Goal: Task Accomplishment & Management: Complete application form

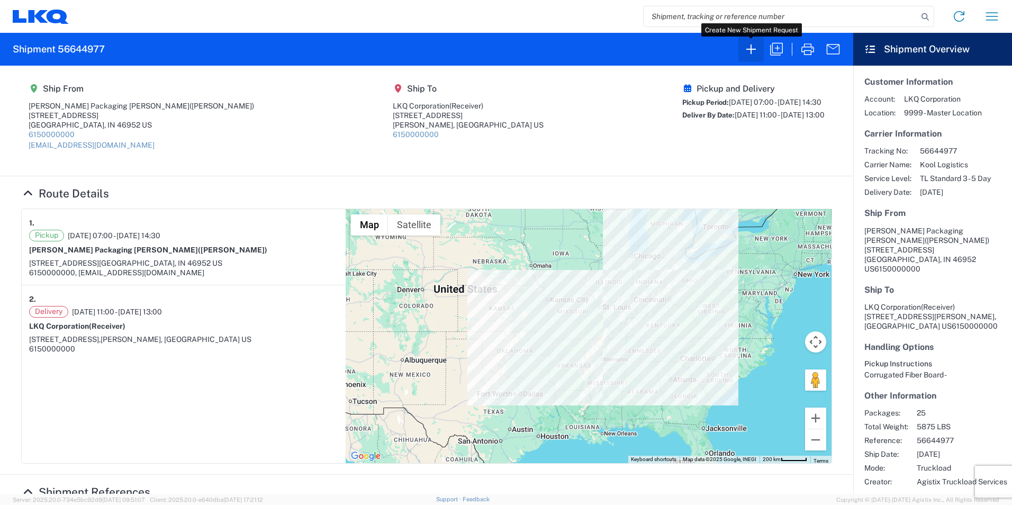
click at [752, 50] on icon "button" at bounding box center [751, 49] width 17 height 17
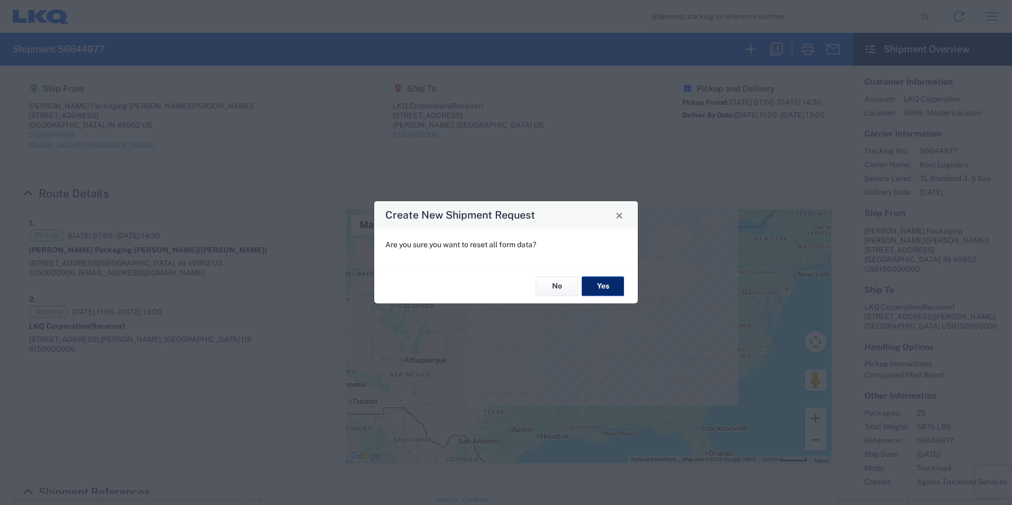
click at [593, 284] on button "Yes" at bounding box center [603, 286] width 42 height 20
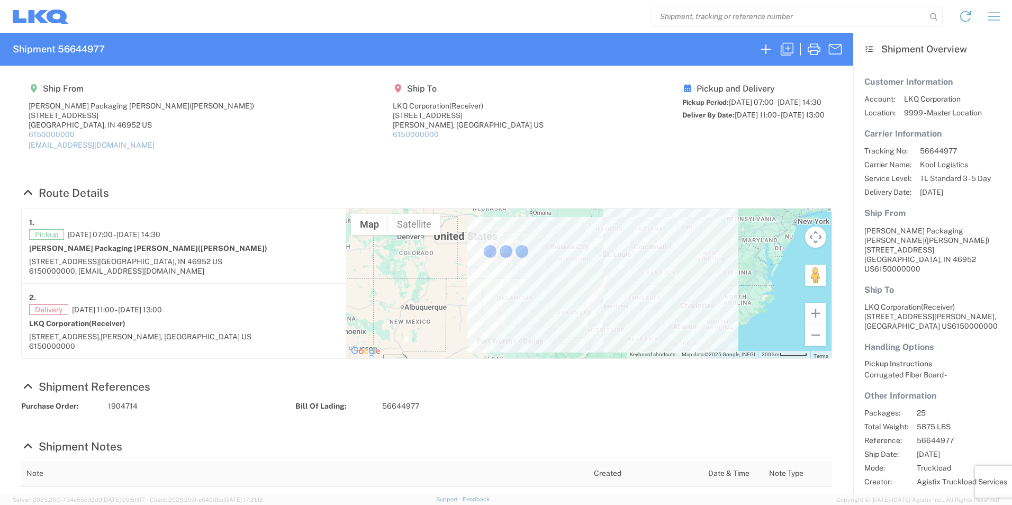
select select "FULL"
select select "LBS"
select select "IN"
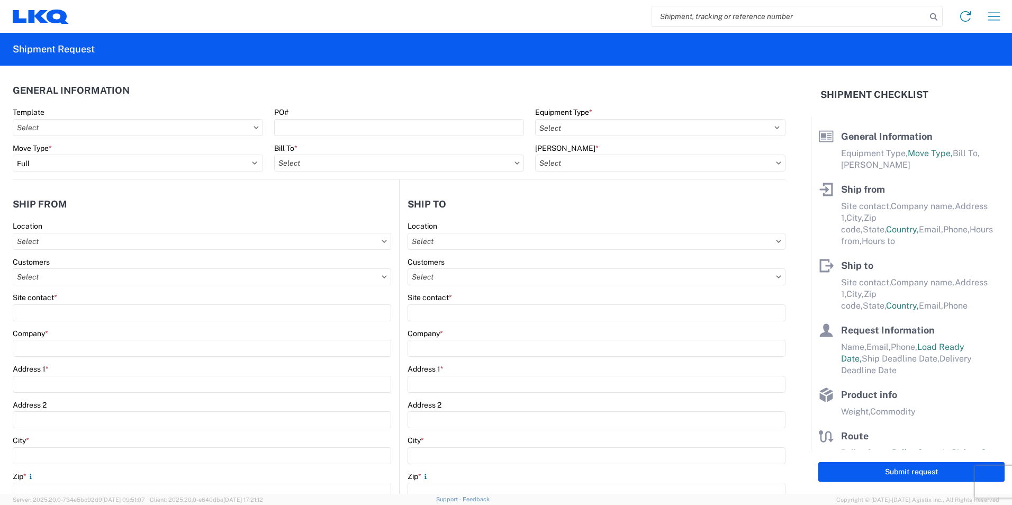
click at [608, 118] on div "Equipment Type * Select 53’ Dry Van Flatbed Dropdeck (van) Lowboy (flatbed) Rail" at bounding box center [660, 121] width 250 height 29
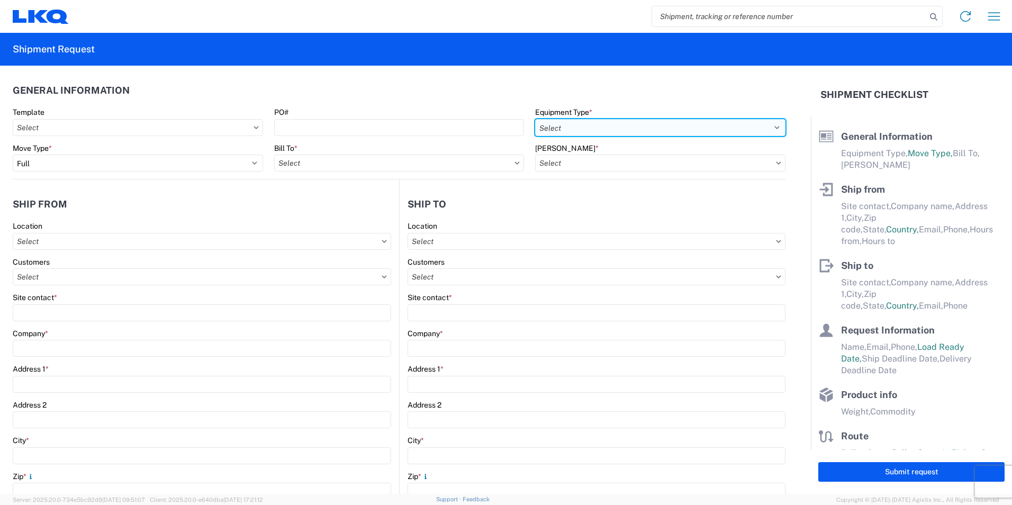
click at [603, 128] on select "Select 53’ Dry Van Flatbed Dropdeck (van) Lowboy (flatbed) Rail" at bounding box center [660, 127] width 250 height 17
select select "STDV"
click at [535, 119] on select "Select 53’ Dry Van Flatbed Dropdeck (van) Lowboy (flatbed) Rail" at bounding box center [660, 127] width 250 height 17
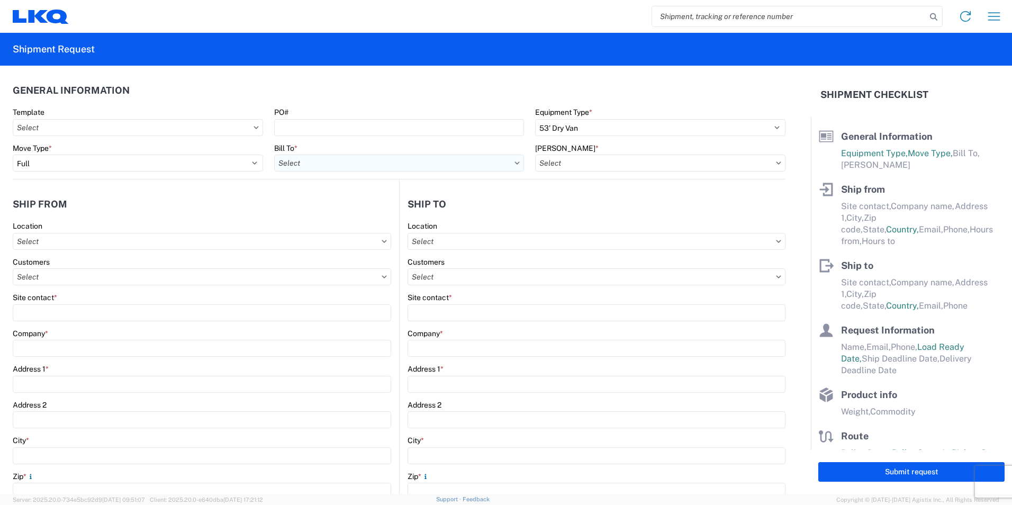
click at [366, 162] on input "text" at bounding box center [399, 163] width 250 height 17
type input "3219"
click at [363, 215] on div "3219 - [GEOGRAPHIC_DATA] TX Wheel Plant" at bounding box center [366, 210] width 185 height 17
type input "3219 - [GEOGRAPHIC_DATA] TX Wheel Plant"
click at [642, 148] on div "[PERSON_NAME] *" at bounding box center [660, 148] width 250 height 10
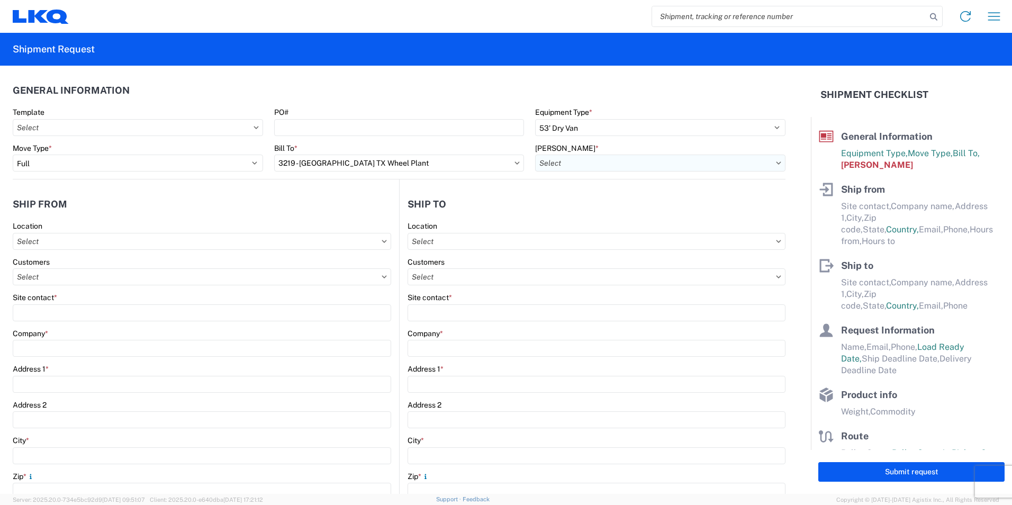
click at [640, 164] on input "text" at bounding box center [660, 163] width 250 height 17
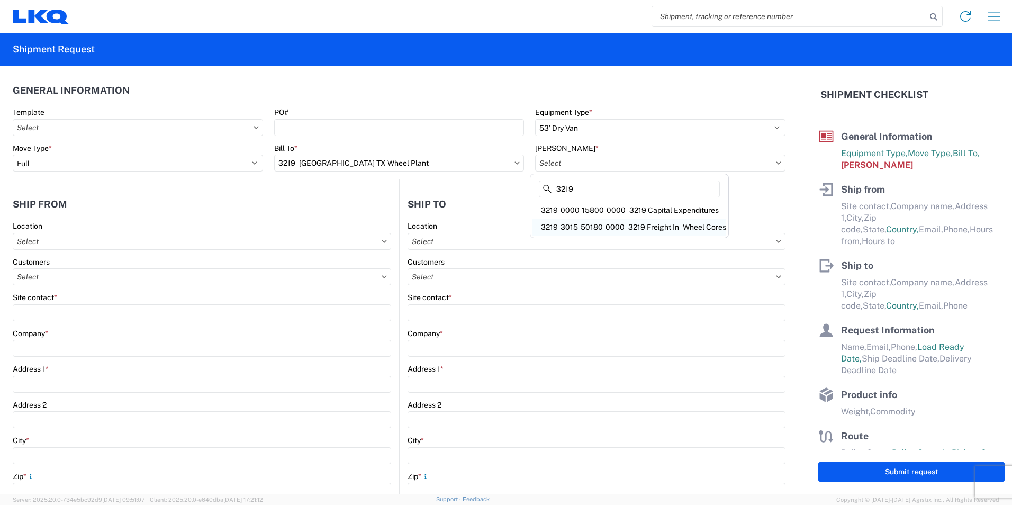
type input "3219"
drag, startPoint x: 646, startPoint y: 225, endPoint x: 601, endPoint y: 242, distance: 48.8
click at [646, 225] on div "3219-3015-50180-0000 - 3219 Freight In - Wheel Cores" at bounding box center [629, 227] width 194 height 17
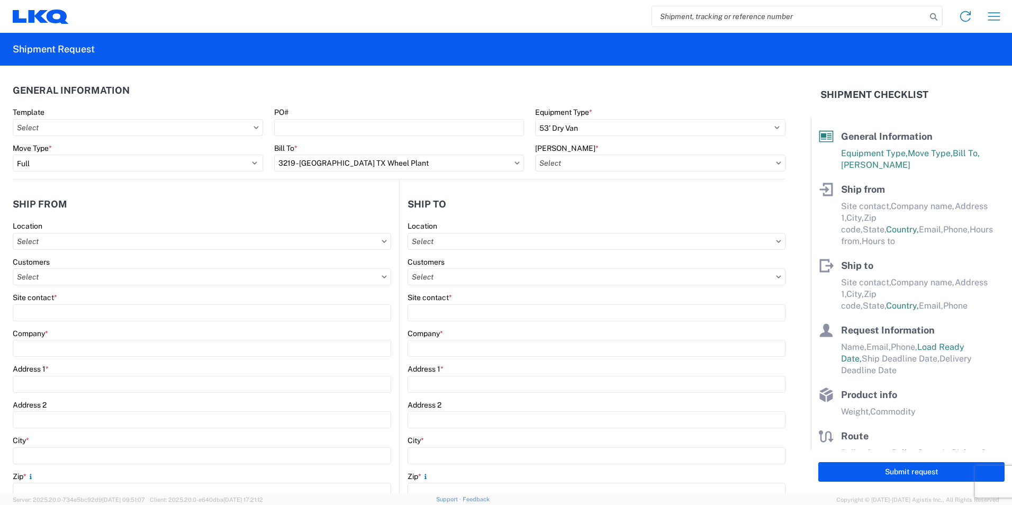
type input "3219-3015-50180-0000 - 3219 Freight In - Wheel Cores"
click at [95, 230] on div "Location" at bounding box center [202, 226] width 378 height 10
click at [89, 243] on input "text" at bounding box center [202, 241] width 378 height 17
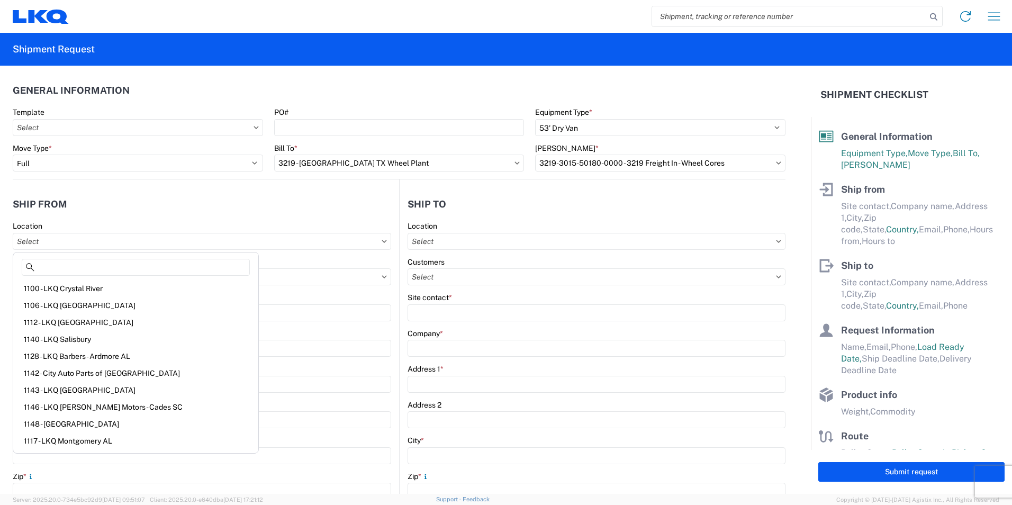
click at [120, 191] on agx-shipment-stop-widget-v2 "Ship from Location Customers Site contact * Company * Address 1 * Address 2 Cit…" at bounding box center [206, 432] width 386 height 507
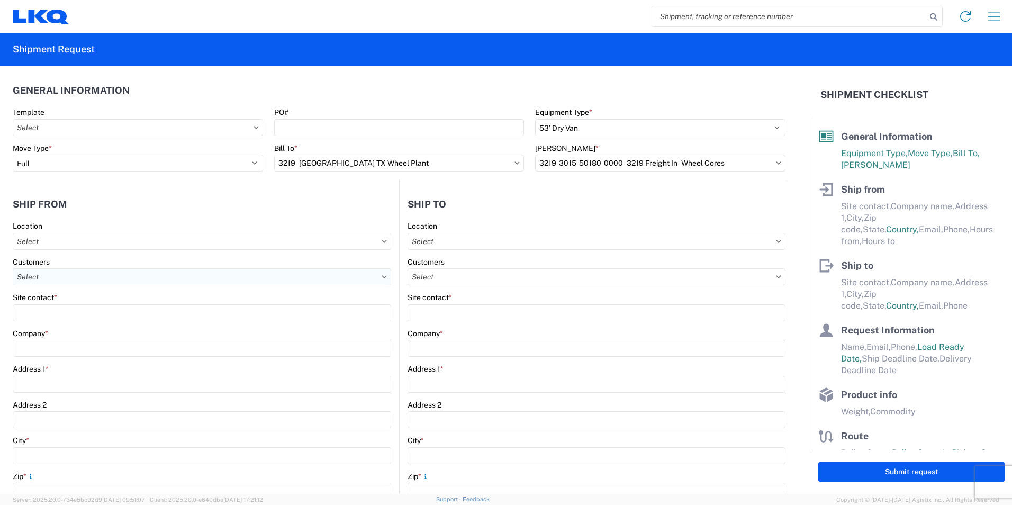
click at [120, 276] on input "text" at bounding box center [202, 276] width 378 height 17
click at [87, 186] on agx-shipment-stop-widget-v2 "Ship from Location Customers Site contact * Company * Address 1 * Address 2 Cit…" at bounding box center [206, 432] width 386 height 507
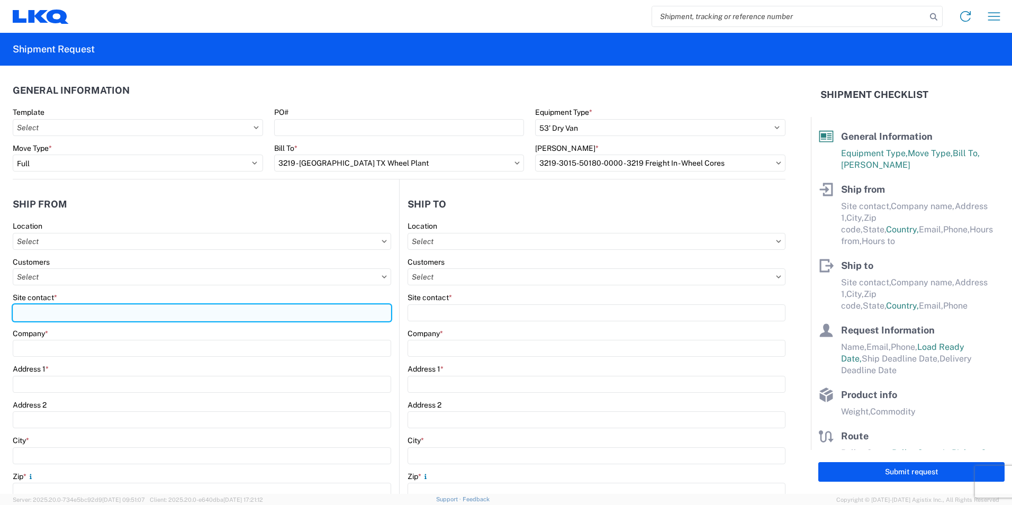
click at [51, 309] on input "Site contact *" at bounding box center [202, 312] width 378 height 17
type input "[PERSON_NAME]"
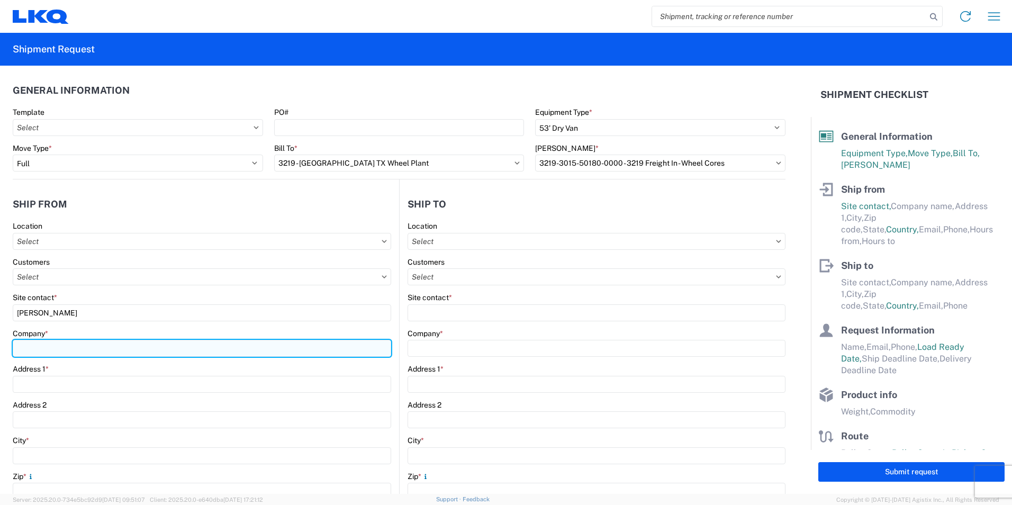
click at [34, 353] on input "Company *" at bounding box center [202, 348] width 378 height 17
type input "[PERSON_NAME] Packaging"
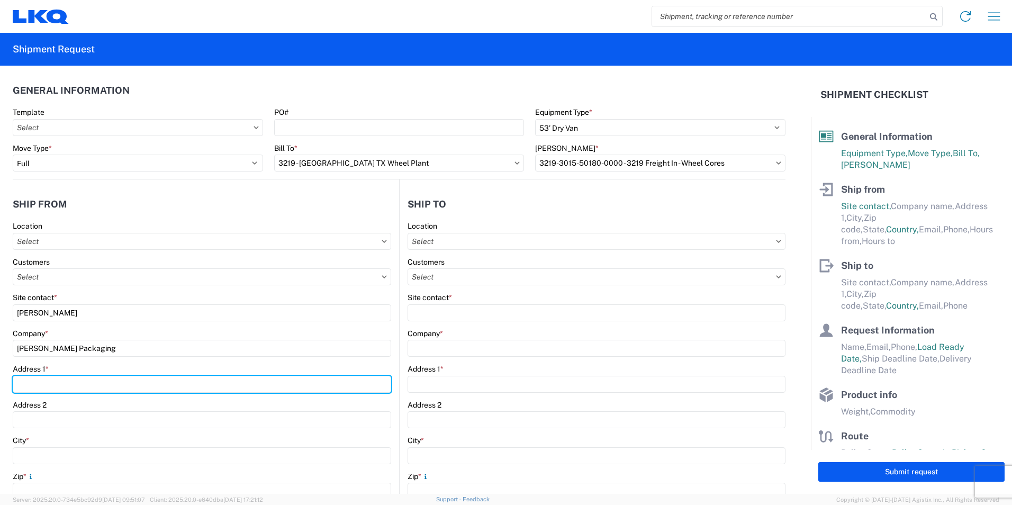
type input "[STREET_ADDRESS]"
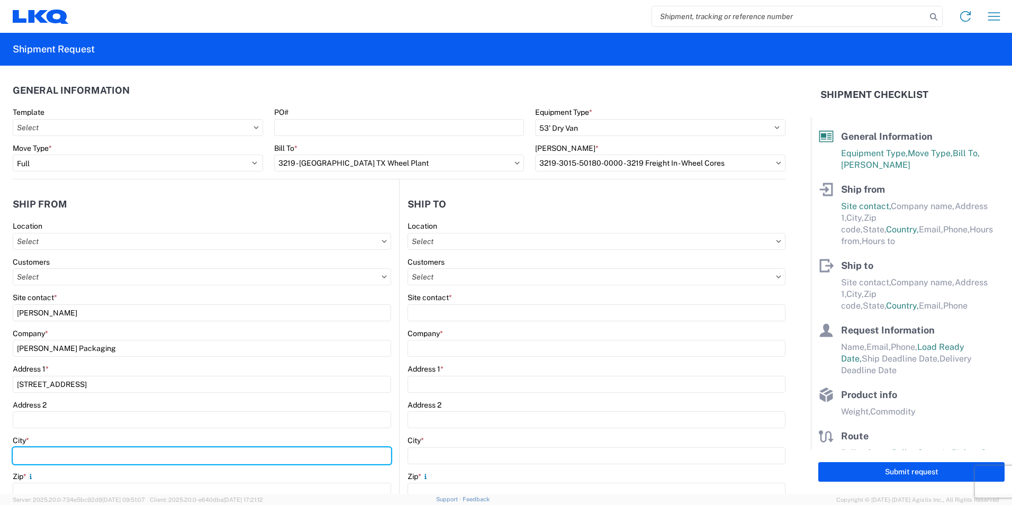
type input "[PERSON_NAME]"
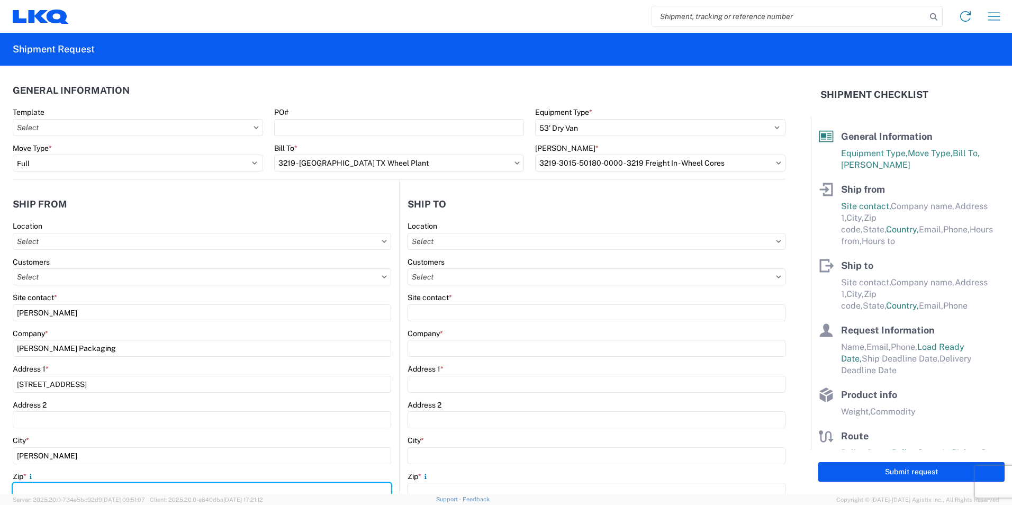
type input "46952"
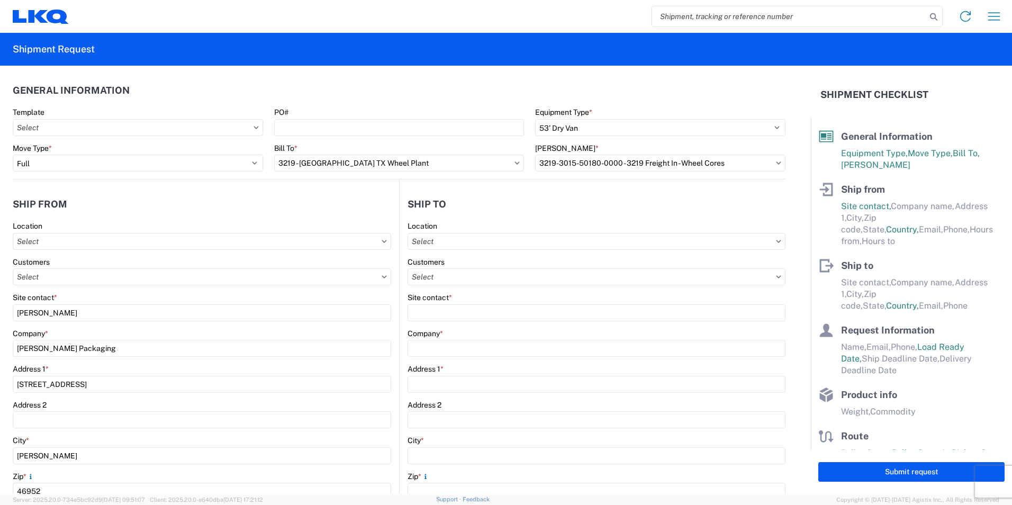
select select "IN"
type input "[EMAIL_ADDRESS][DOMAIN_NAME]"
type input "7656512600"
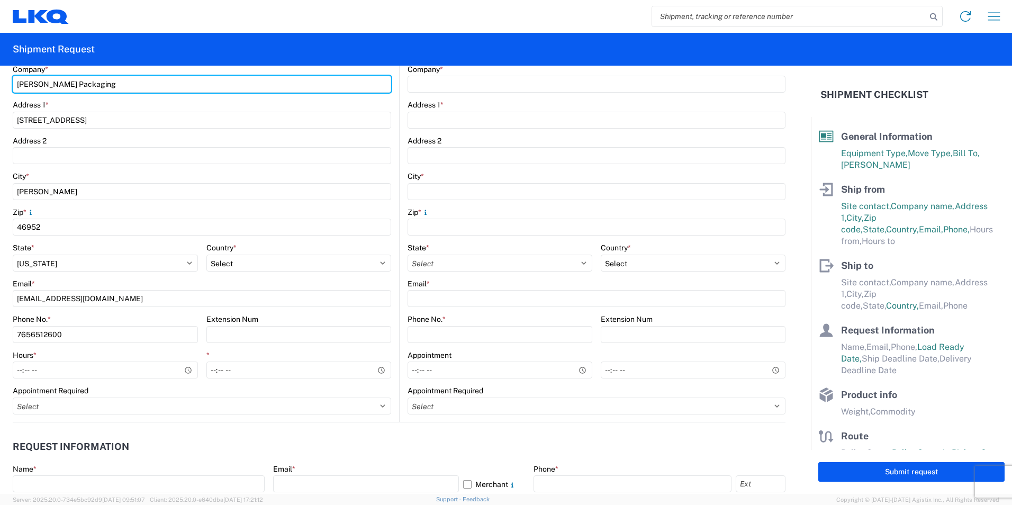
scroll to position [265, 0]
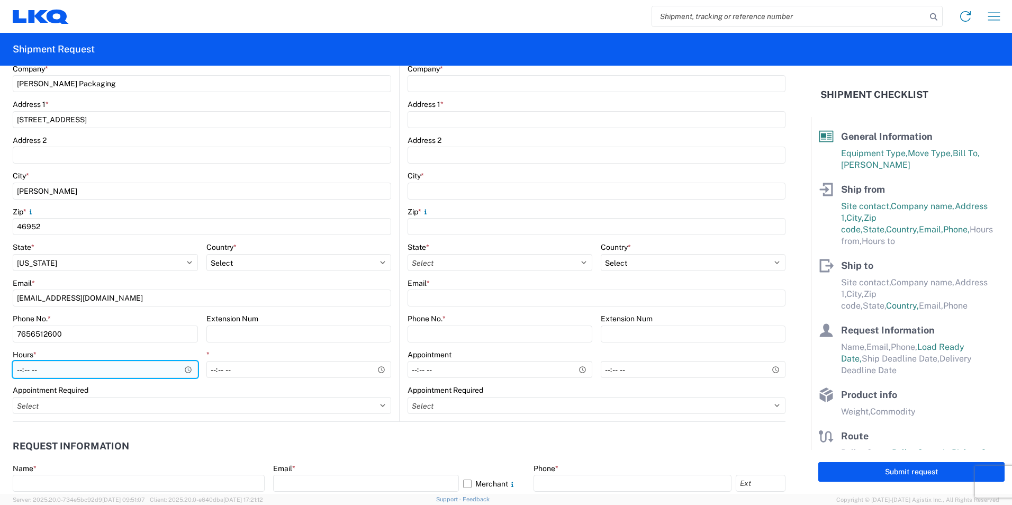
click at [112, 371] on input "Hours *" at bounding box center [105, 369] width 185 height 17
type input "07:30"
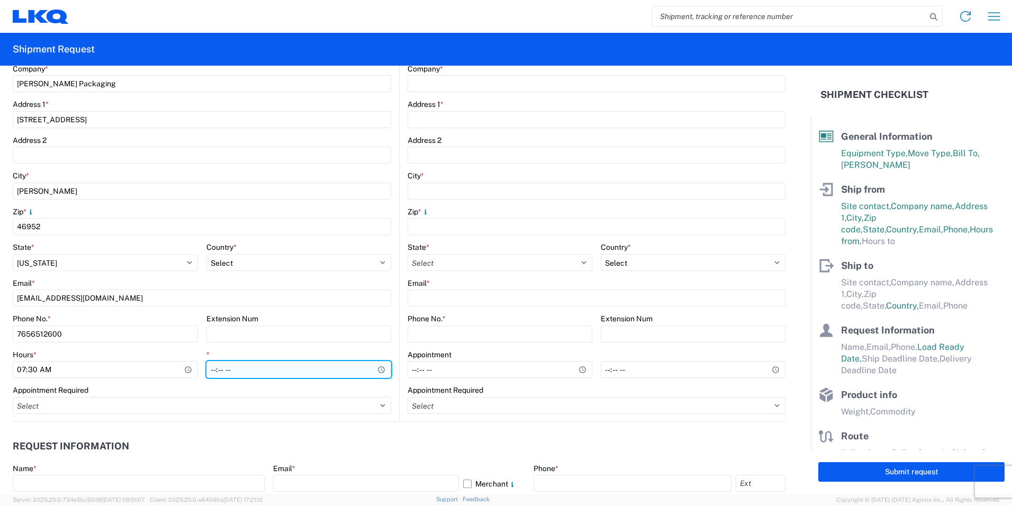
type input "14:30"
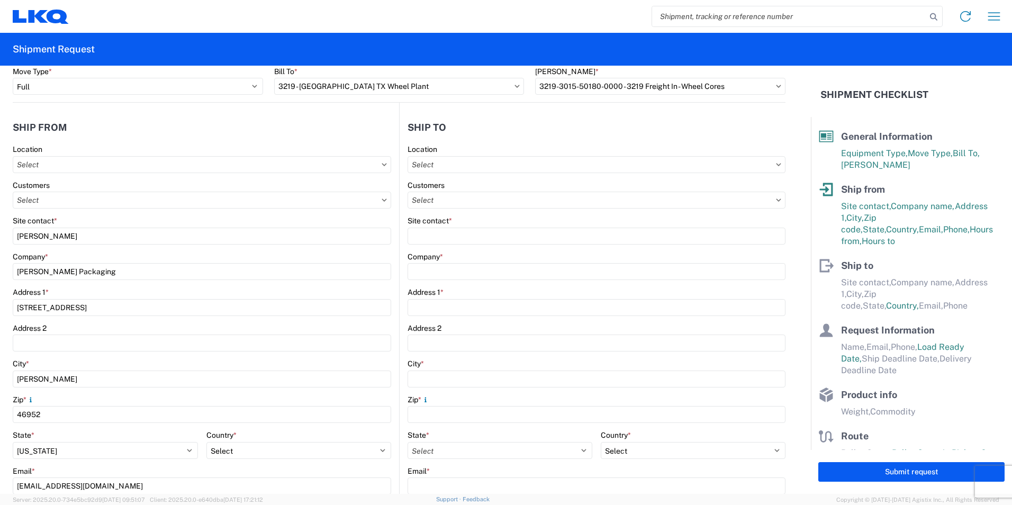
scroll to position [0, 0]
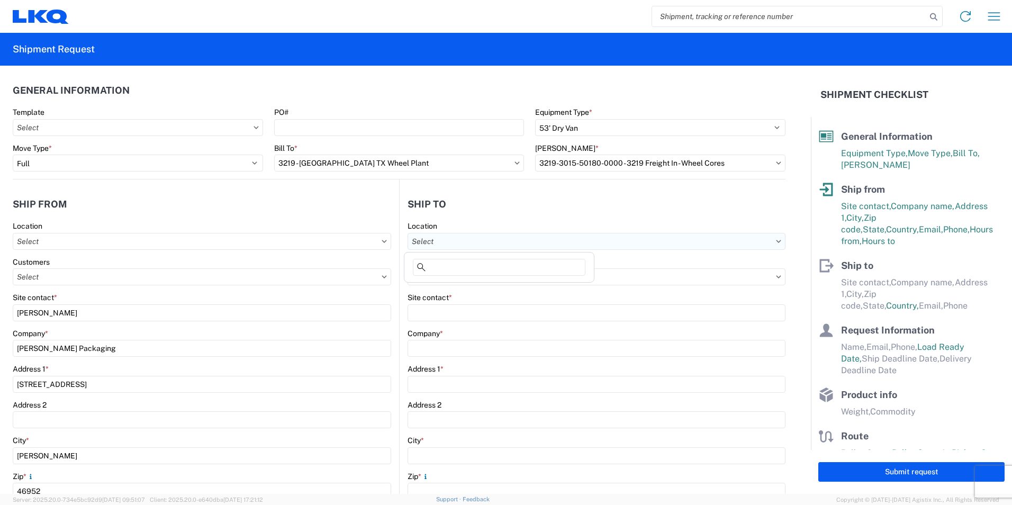
click at [435, 241] on input "text" at bounding box center [597, 241] width 378 height 17
type input "3219"
click at [467, 291] on div "3219 - [GEOGRAPHIC_DATA] TX Wheel Plant" at bounding box center [498, 288] width 185 height 17
type input "3219 - [GEOGRAPHIC_DATA] TX Wheel Plant"
type input "LKQ Corporation"
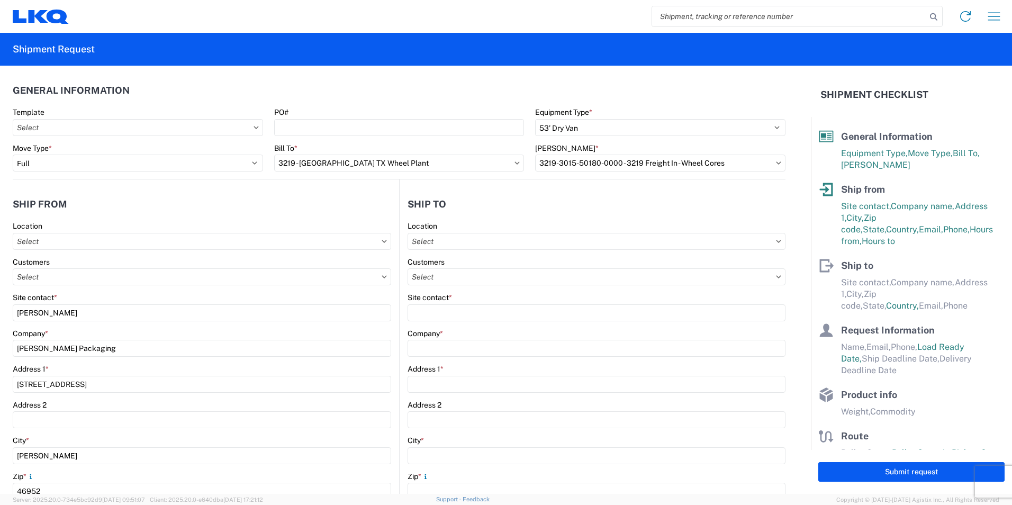
type input "[STREET_ADDRESS]"
type input "[PERSON_NAME]"
type input "75141"
select select "US"
type input "[PHONE_NUMBER]"
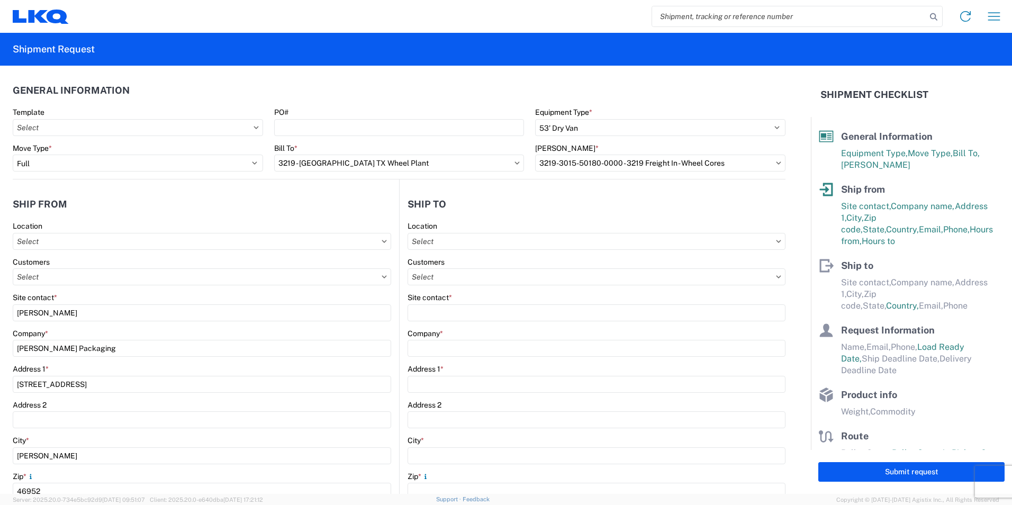
type input "07:00"
type input "16:00"
select select "[GEOGRAPHIC_DATA]"
click at [462, 303] on div "Site contact *" at bounding box center [597, 307] width 378 height 29
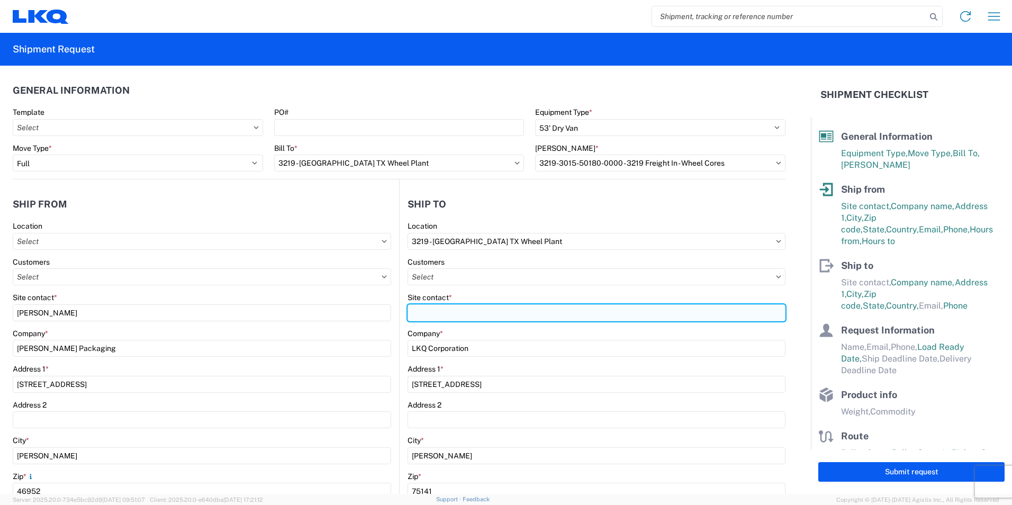
click at [462, 305] on input "Site contact *" at bounding box center [597, 312] width 378 height 17
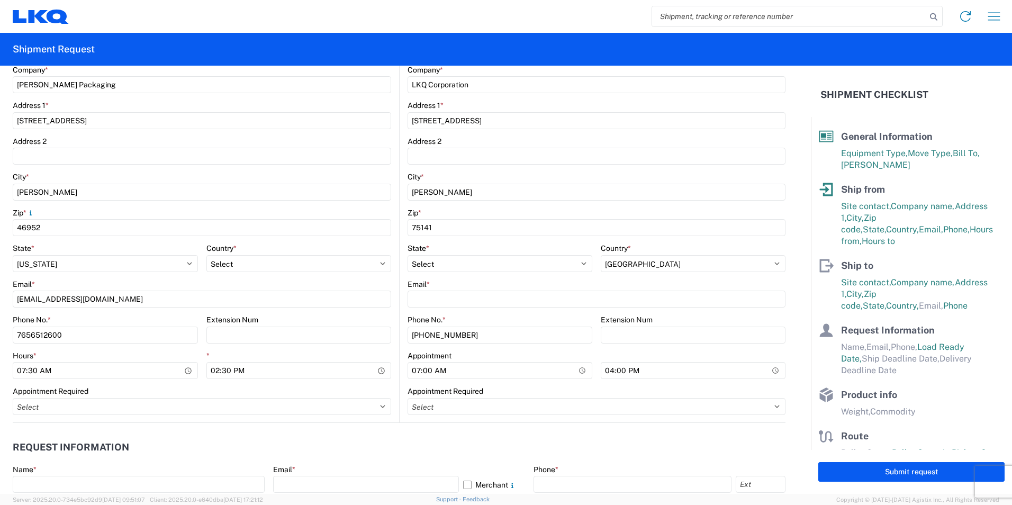
scroll to position [265, 0]
type input "[PERSON_NAME]"
click at [454, 309] on agx-form-control-wrapper-v2 "Email *" at bounding box center [597, 296] width 378 height 36
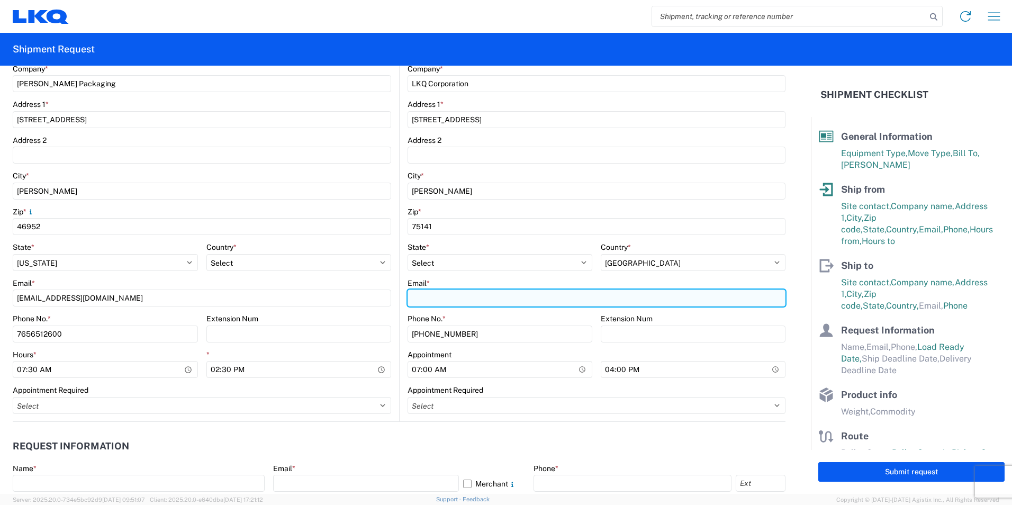
click at [454, 302] on input "Email *" at bounding box center [597, 298] width 378 height 17
paste input "[EMAIL_ADDRESS][DOMAIN_NAME]"
type input "[EMAIL_ADDRESS][DOMAIN_NAME]"
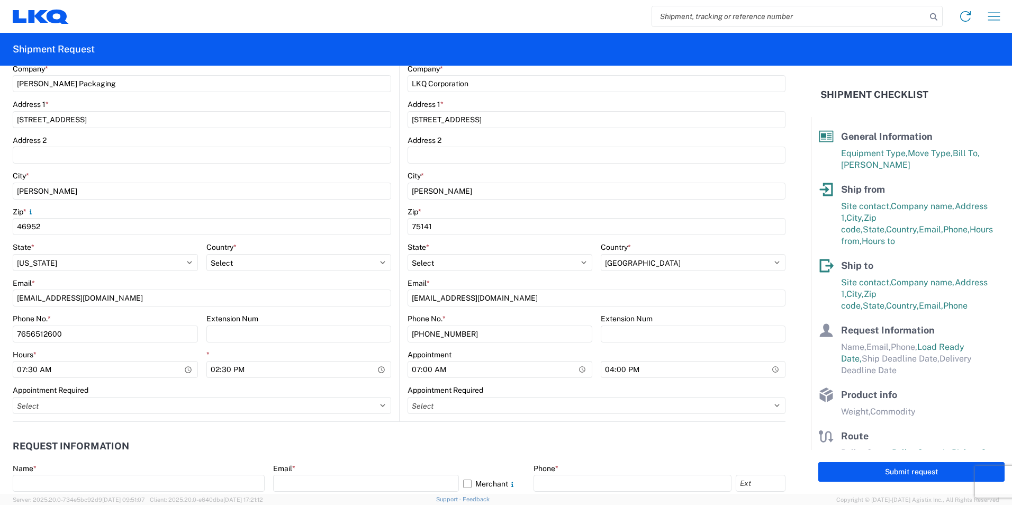
click at [506, 286] on div "Email *" at bounding box center [597, 283] width 378 height 10
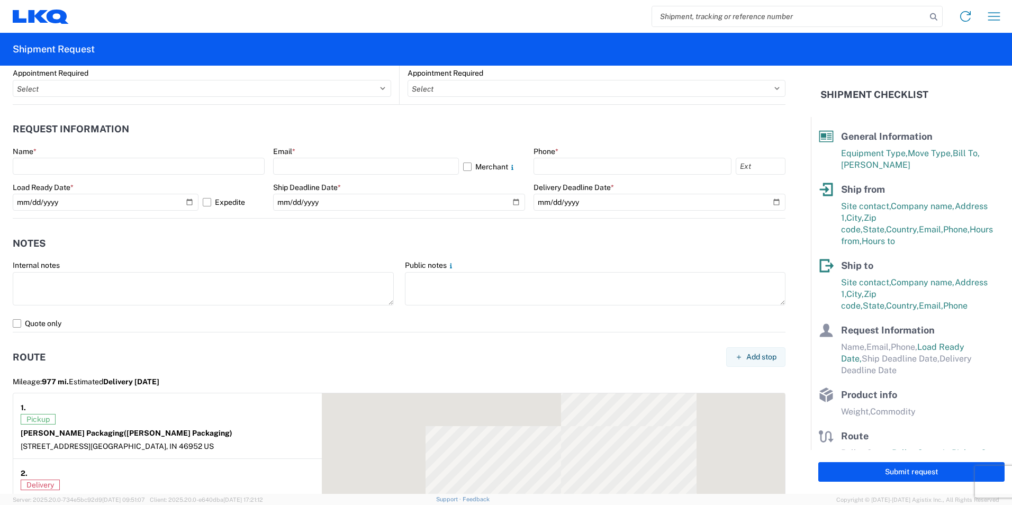
scroll to position [582, 0]
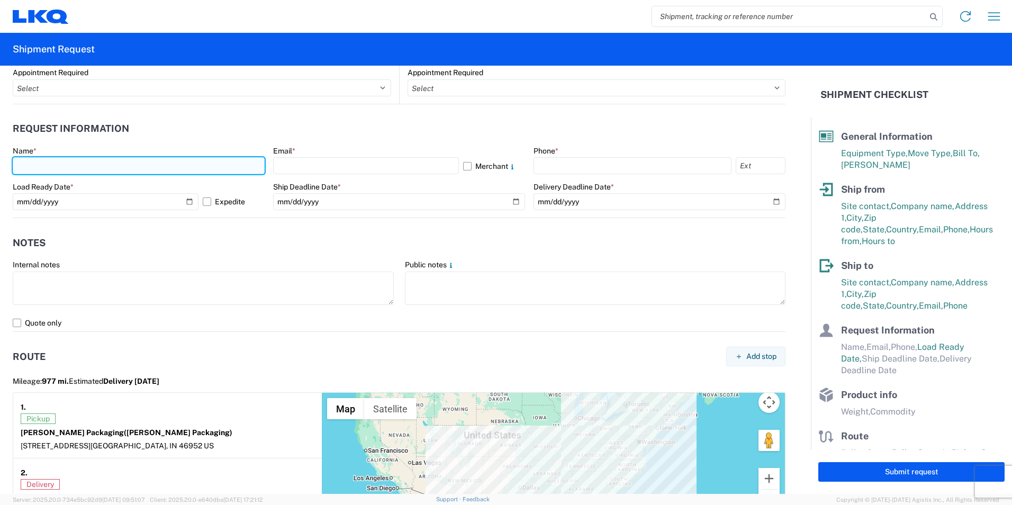
click at [166, 168] on input "text" at bounding box center [139, 165] width 252 height 17
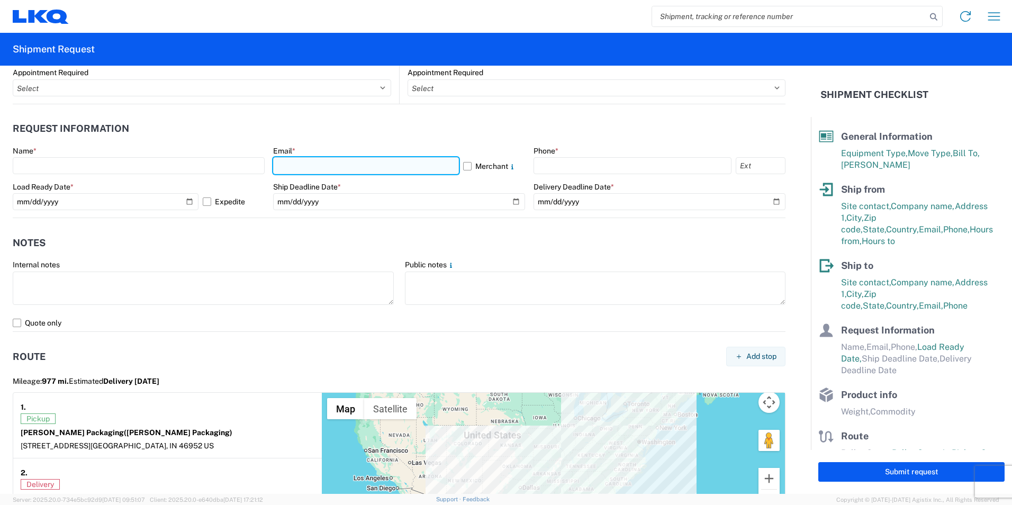
drag, startPoint x: 153, startPoint y: 163, endPoint x: 354, endPoint y: 160, distance: 200.1
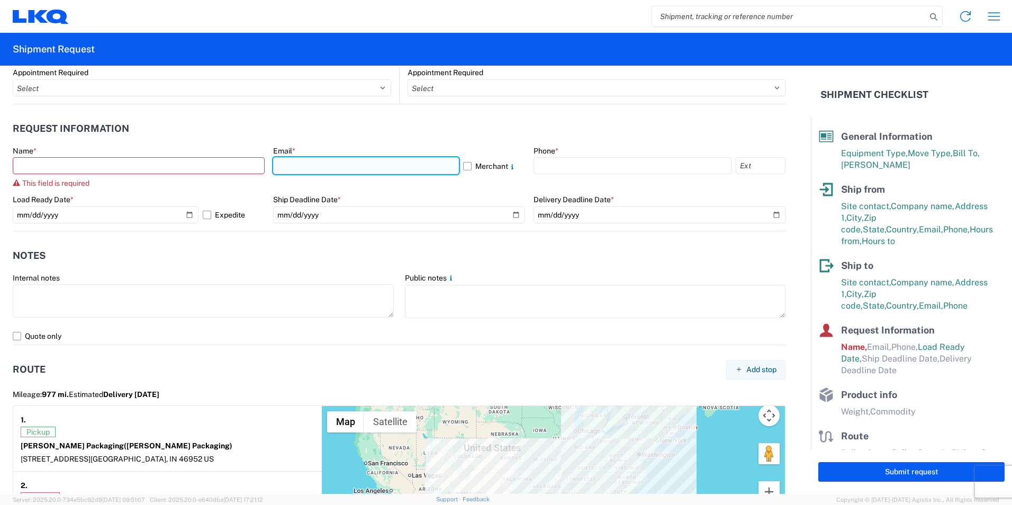
paste input "[EMAIL_ADDRESS][DOMAIN_NAME]"
type input "[EMAIL_ADDRESS][DOMAIN_NAME]"
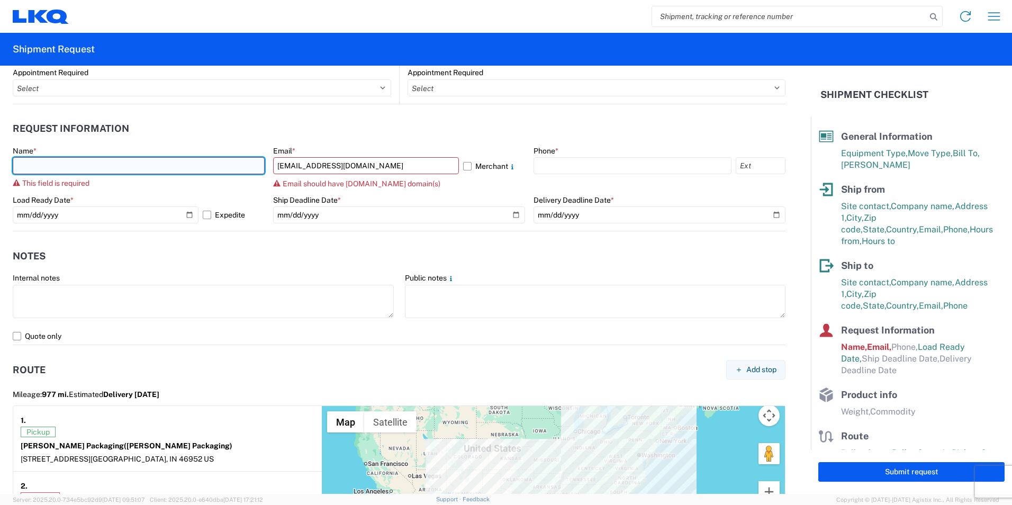
click at [168, 161] on input "text" at bounding box center [139, 165] width 252 height 17
type input "[PERSON_NAME]"
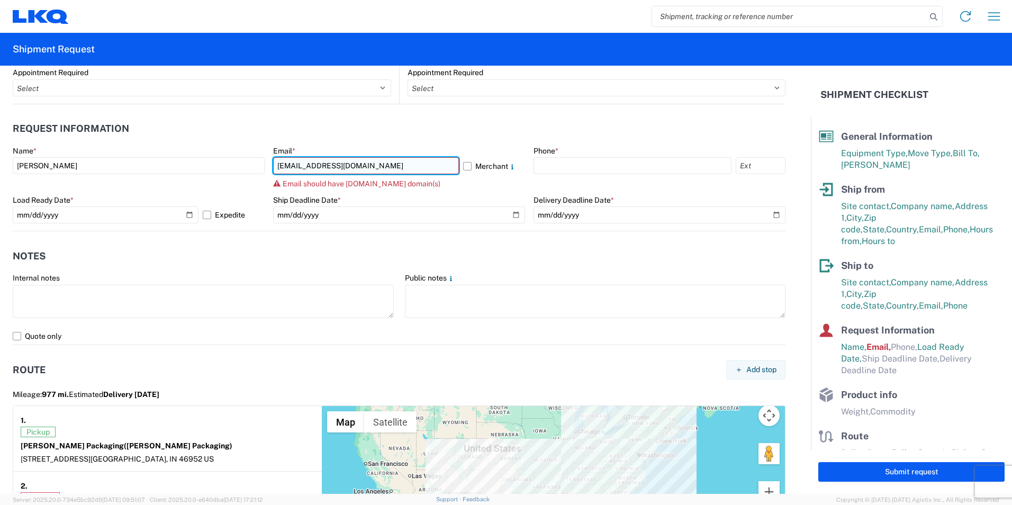
click at [408, 170] on input "[EMAIL_ADDRESS][DOMAIN_NAME]" at bounding box center [366, 165] width 186 height 17
type input "[EMAIL_ADDRESS][DOMAIN_NAME]"
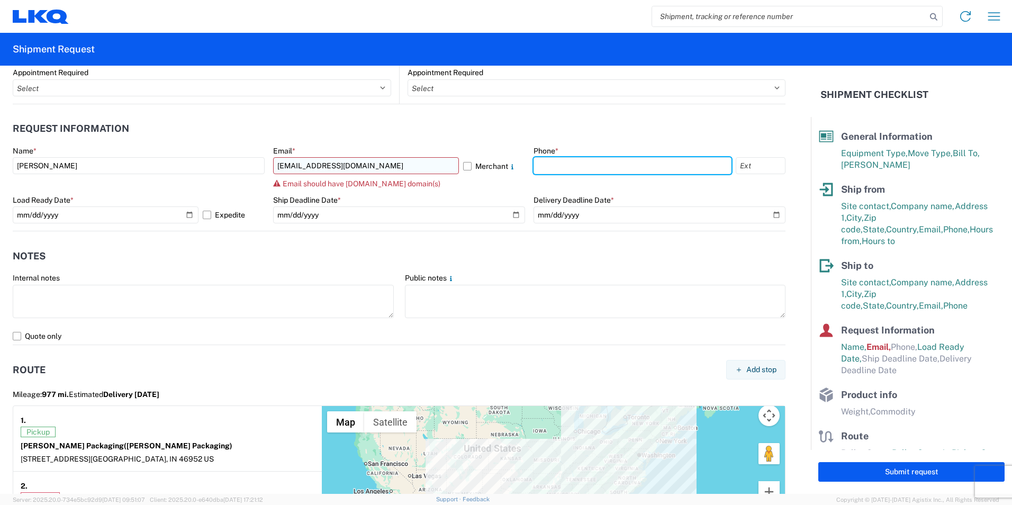
type input "6168351539"
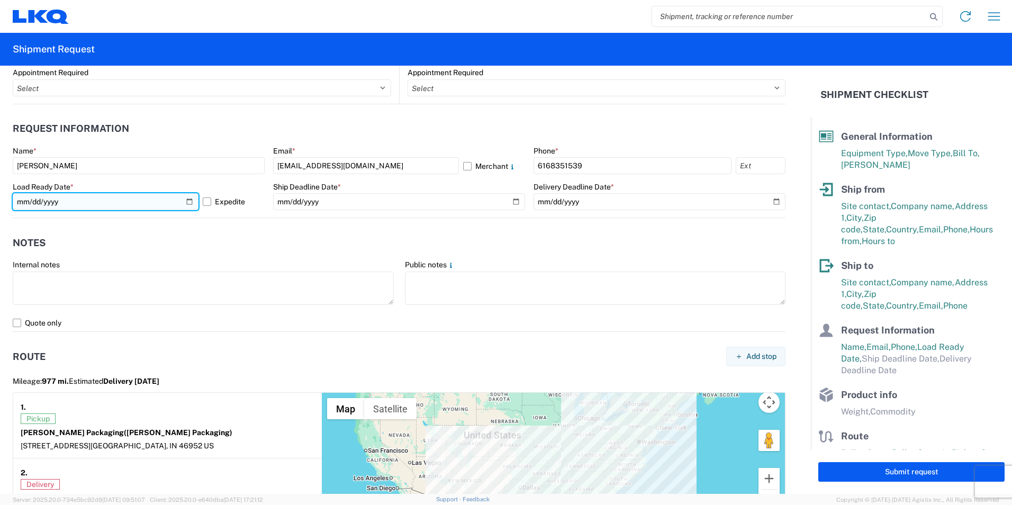
click at [35, 202] on input "[DATE]" at bounding box center [106, 201] width 186 height 17
click at [32, 201] on input "[DATE]" at bounding box center [106, 201] width 186 height 17
type input "[DATE]"
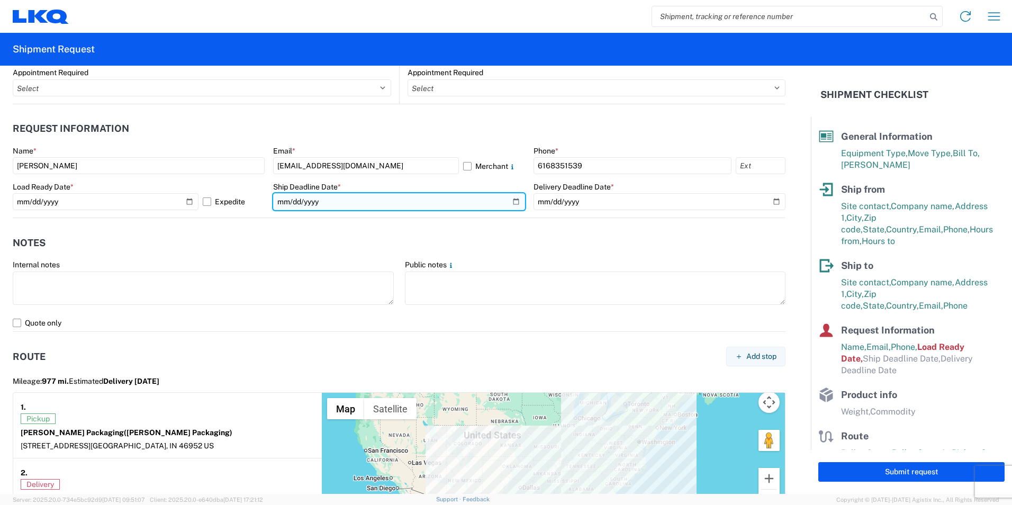
click at [279, 202] on input "date" at bounding box center [399, 201] width 252 height 17
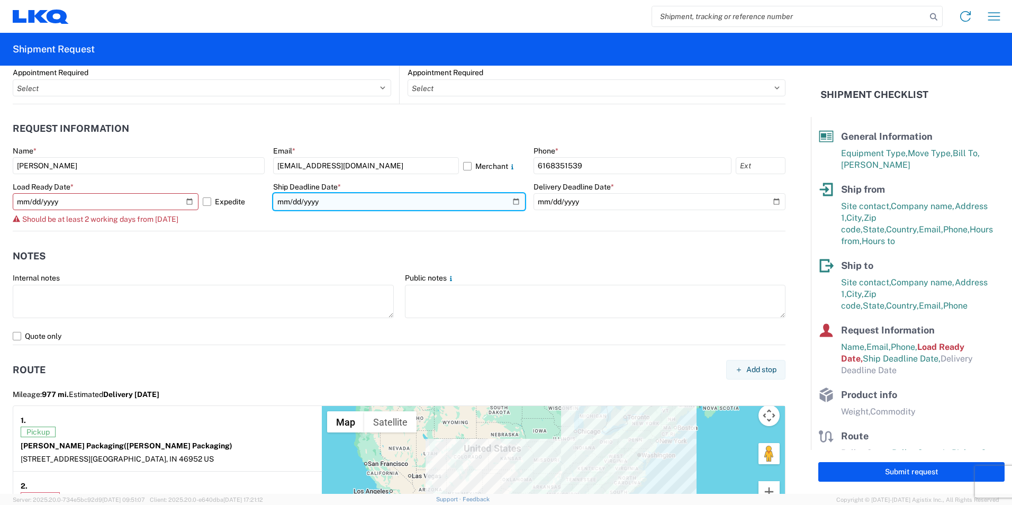
type input "212025-10-13"
click at [303, 201] on input "212025-10-13" at bounding box center [399, 201] width 252 height 17
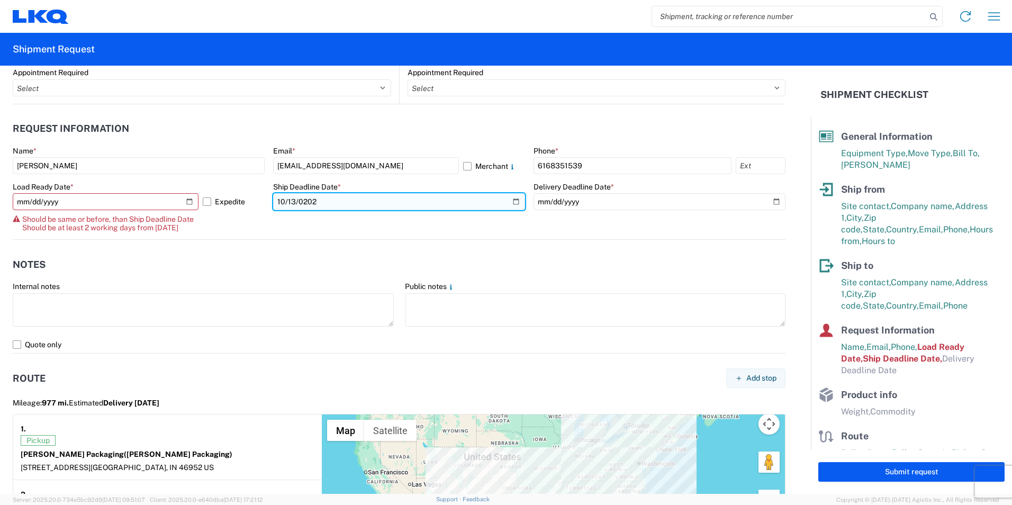
type input "[DATE]"
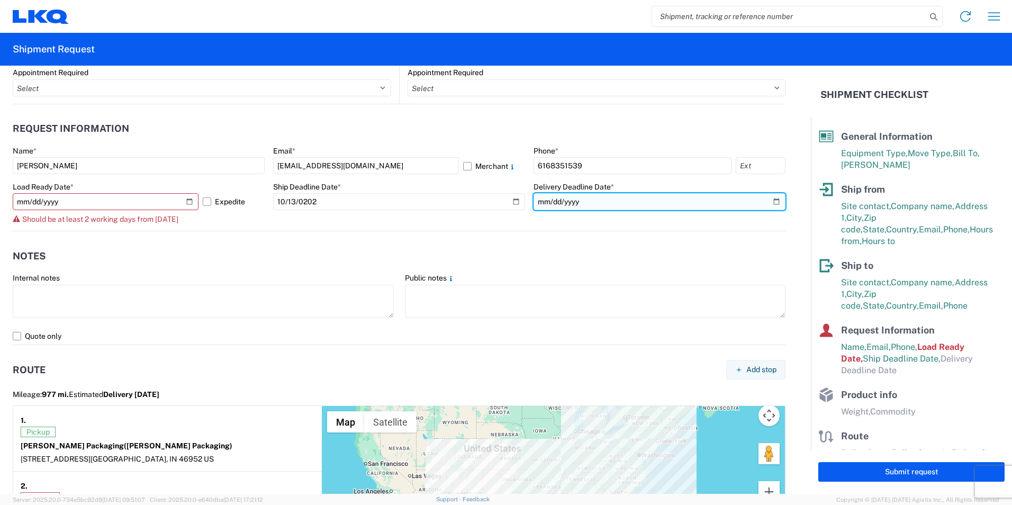
click at [538, 202] on input "date" at bounding box center [660, 201] width 252 height 17
type input "[DATE]"
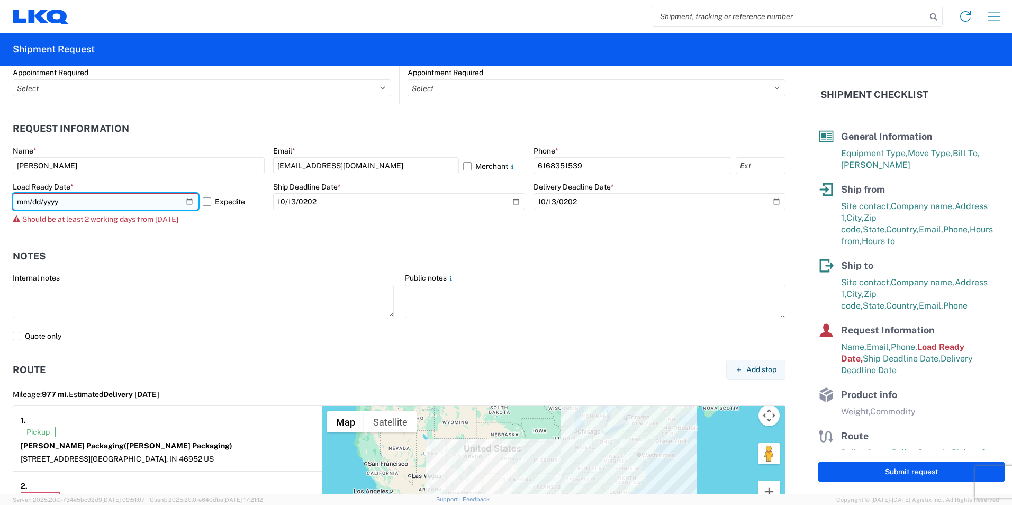
click at [59, 207] on input "[DATE]" at bounding box center [106, 201] width 186 height 17
click at [209, 208] on label "Expedite" at bounding box center [234, 201] width 62 height 17
click at [0, 0] on input "Expedite" at bounding box center [0, 0] width 0 height 0
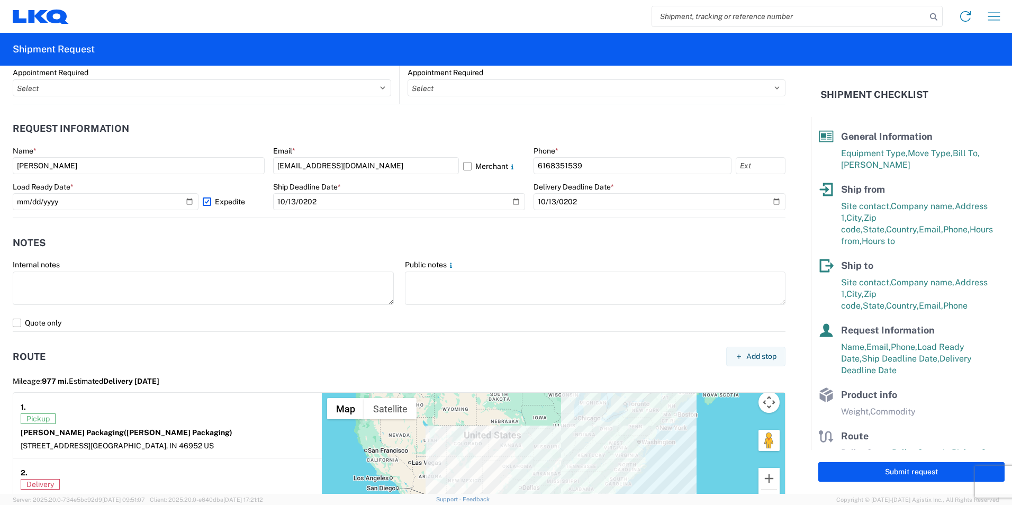
click at [184, 233] on header "Notes" at bounding box center [399, 243] width 773 height 24
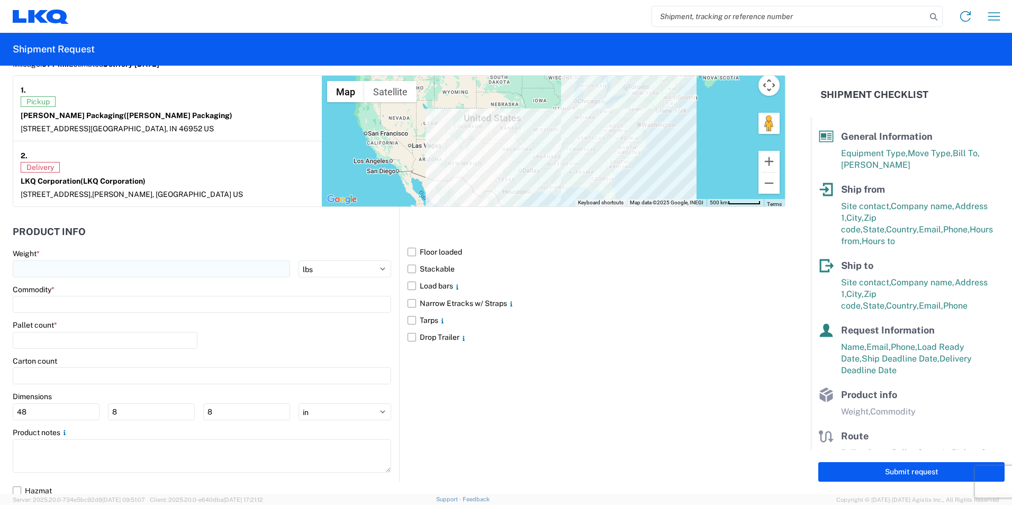
scroll to position [900, 0]
click at [32, 249] on label "Weight *" at bounding box center [26, 253] width 27 height 10
click at [32, 260] on input "number" at bounding box center [151, 268] width 277 height 17
type input "12220"
click at [164, 301] on input at bounding box center [202, 303] width 378 height 17
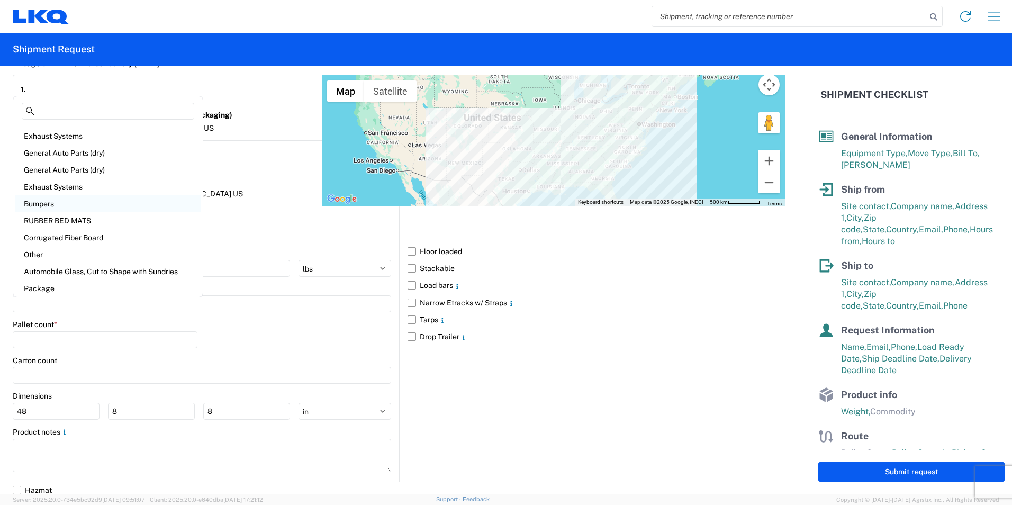
scroll to position [116, 0]
click at [68, 232] on div "Corrugated Fiber Board" at bounding box center [107, 236] width 185 height 17
type input "Corrugated Fiber Board"
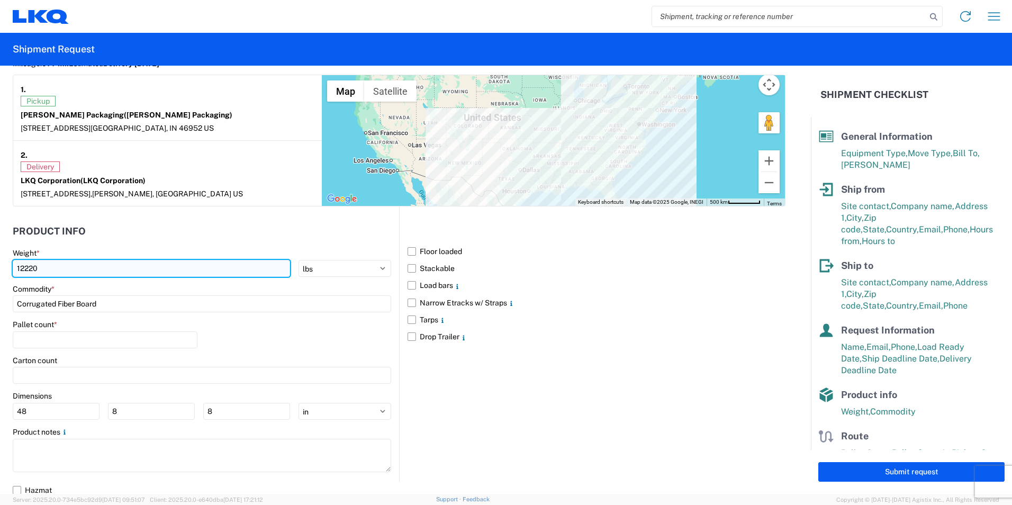
click at [64, 275] on input "12220" at bounding box center [151, 268] width 277 height 17
drag, startPoint x: 42, startPoint y: 270, endPoint x: -2, endPoint y: 256, distance: 46.0
click at [0, 256] on html "Home Shipment request Shipment tracking Shipment Request General Information Te…" at bounding box center [506, 252] width 1012 height 505
type input "5875"
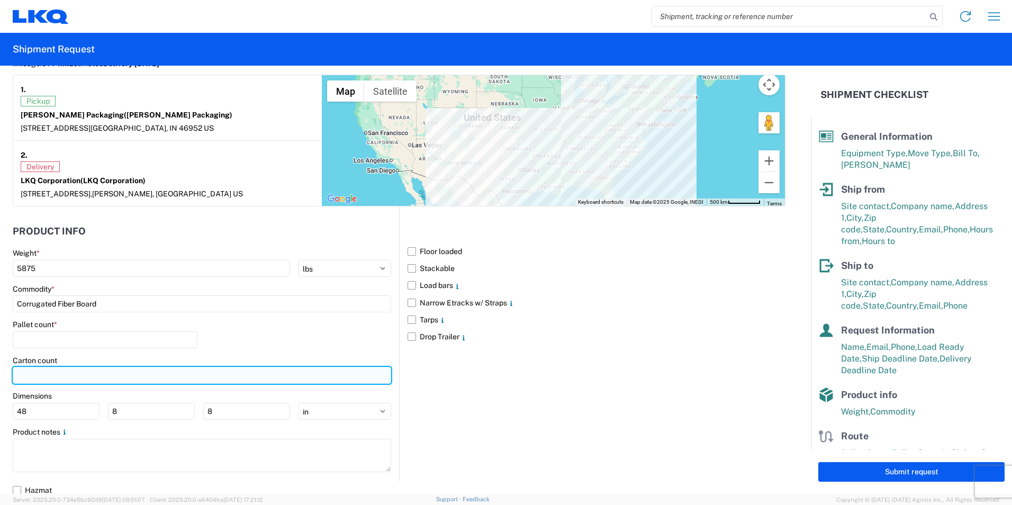
click at [73, 378] on input "number" at bounding box center [202, 375] width 378 height 17
type input "25"
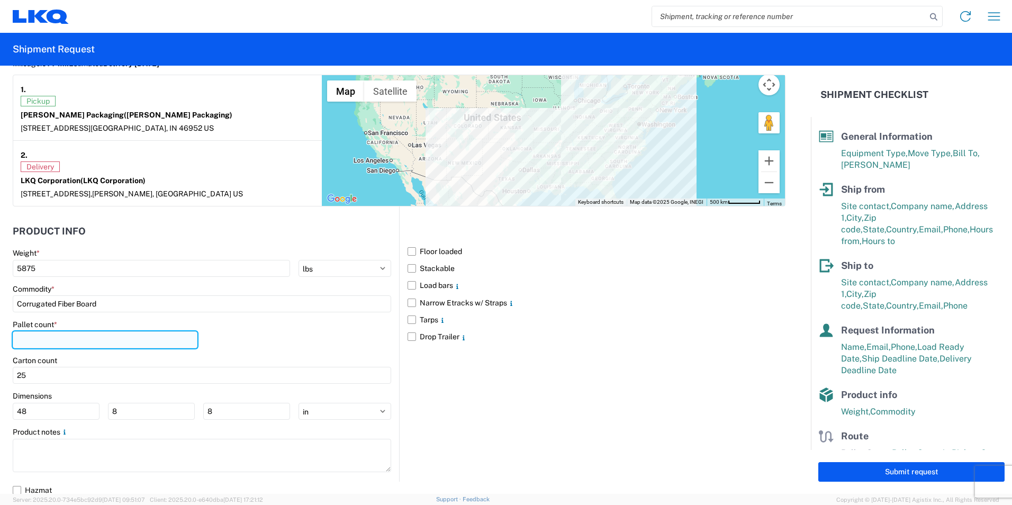
click at [64, 347] on input "number" at bounding box center [105, 339] width 185 height 17
type input "25"
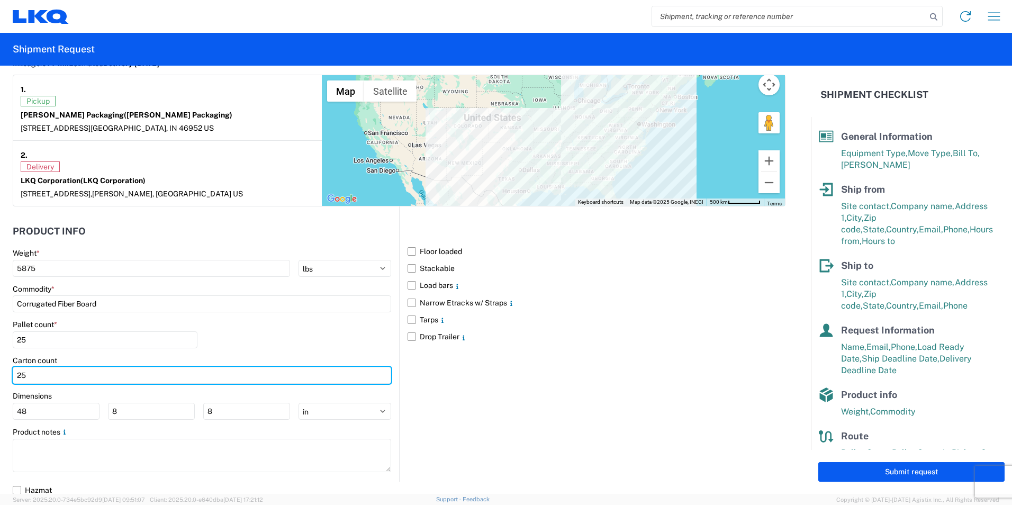
drag, startPoint x: 49, startPoint y: 378, endPoint x: -2, endPoint y: 371, distance: 51.9
click at [0, 371] on html "Home Shipment request Shipment tracking Shipment Request General Information Te…" at bounding box center [506, 252] width 1012 height 505
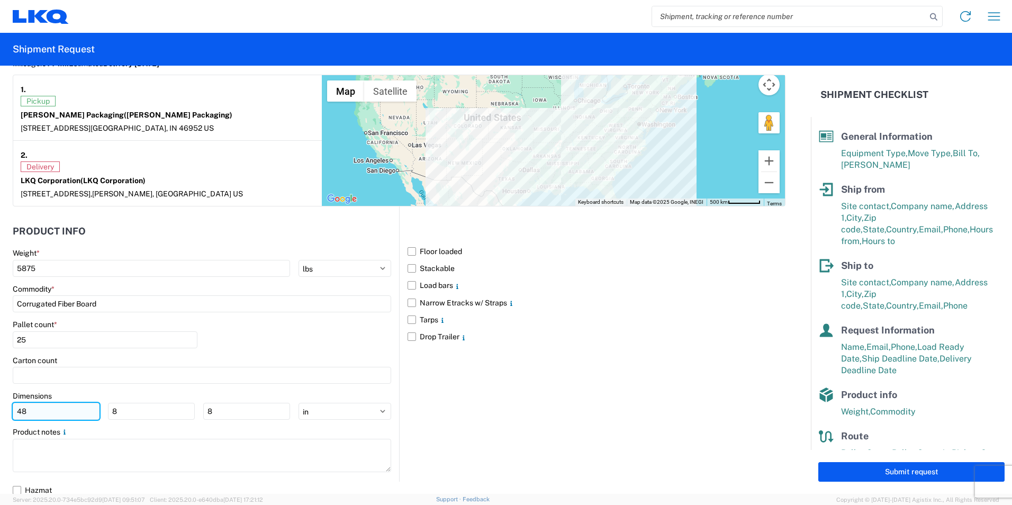
click at [26, 406] on input "48" at bounding box center [56, 411] width 87 height 17
click at [135, 415] on input "8" at bounding box center [151, 411] width 87 height 17
click at [356, 421] on main "Weight * 5875 kgs lbs Commodity * Corrugated Fiber Board Pallet count * 25 Cart…" at bounding box center [206, 364] width 386 height 233
click at [355, 418] on select "ft in cm" at bounding box center [345, 411] width 93 height 17
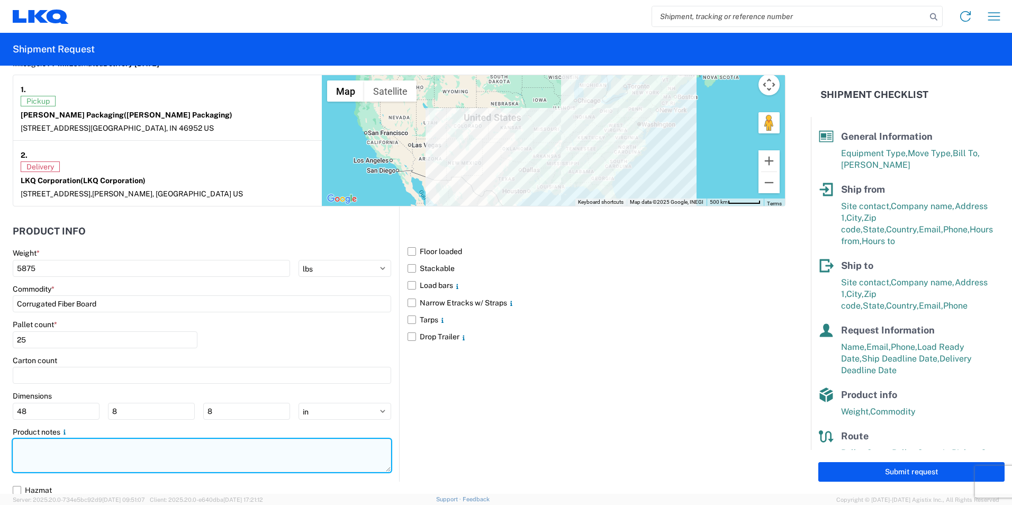
click at [100, 439] on textarea at bounding box center [202, 455] width 378 height 33
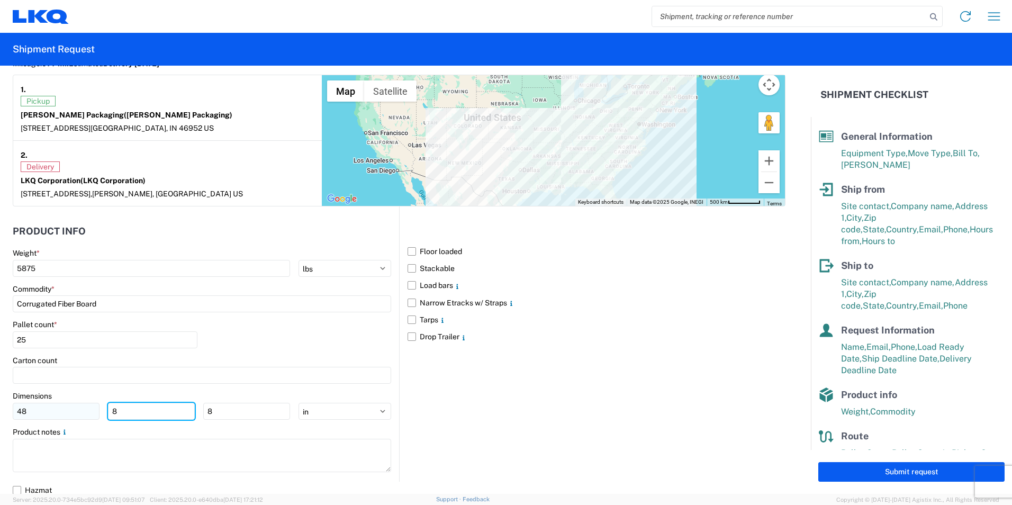
drag, startPoint x: 126, startPoint y: 419, endPoint x: 96, endPoint y: 412, distance: 30.6
click at [96, 412] on div "48 8 8" at bounding box center [151, 411] width 277 height 17
type input "40"
drag, startPoint x: 235, startPoint y: 410, endPoint x: 141, endPoint y: 403, distance: 94.5
click at [141, 403] on div "48 40 8" at bounding box center [151, 411] width 277 height 17
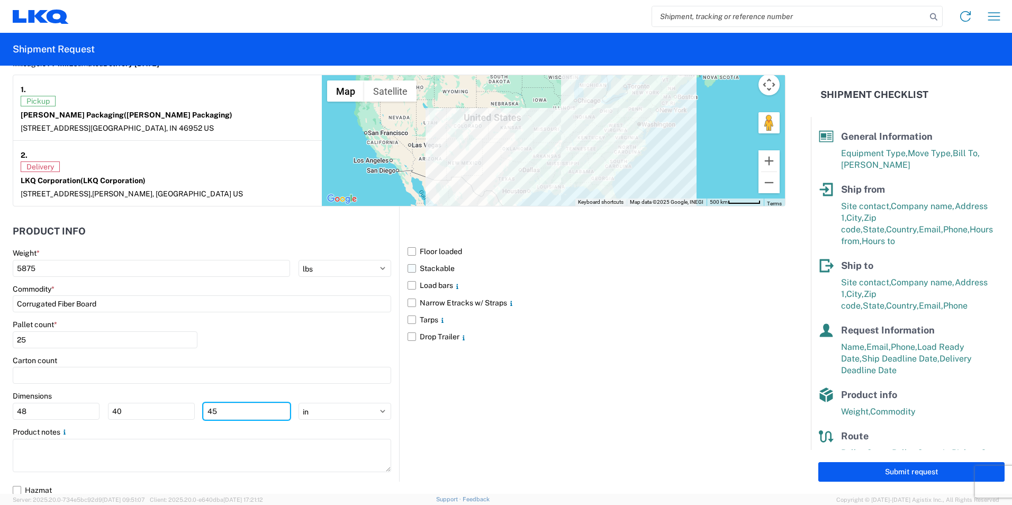
type input "45"
click at [425, 269] on label "Stackable" at bounding box center [597, 268] width 378 height 17
click at [0, 0] on input "Stackable" at bounding box center [0, 0] width 0 height 0
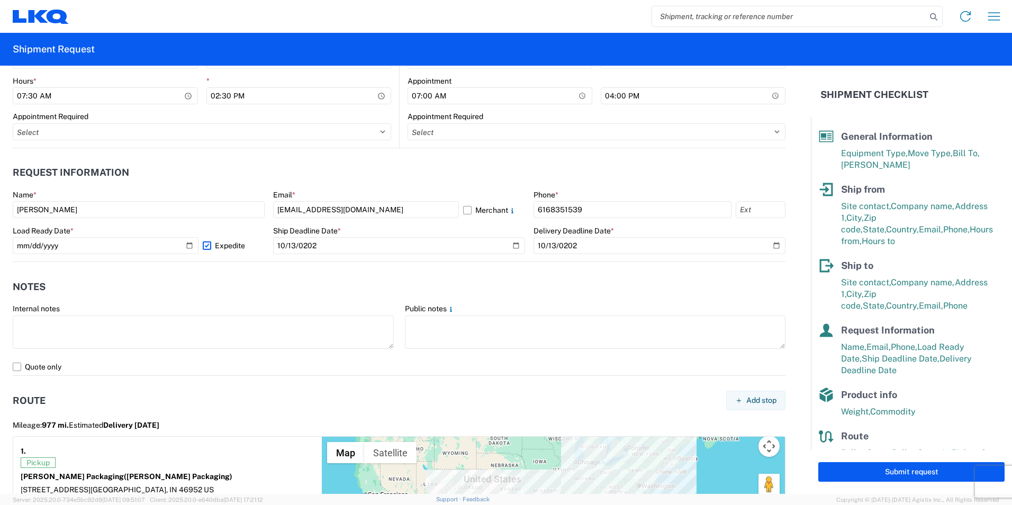
scroll to position [534, 0]
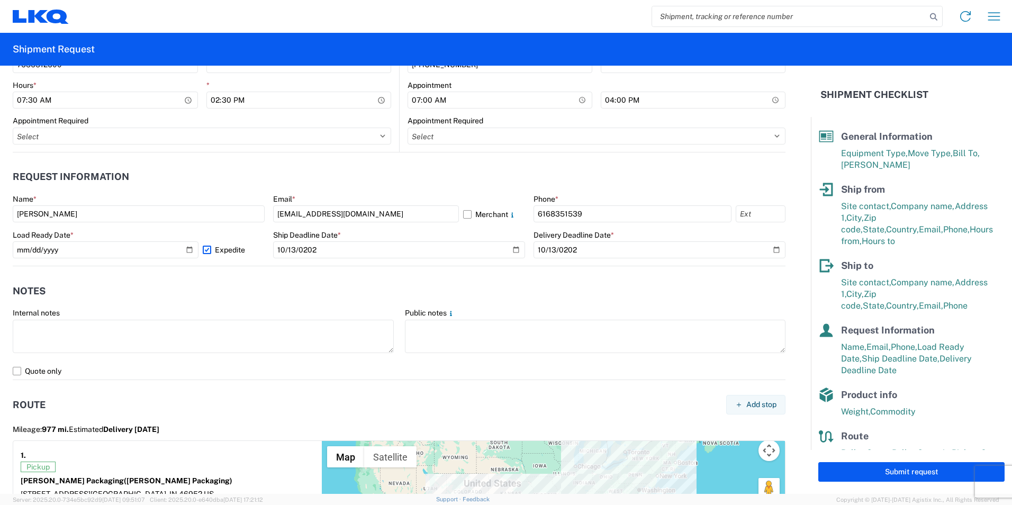
click at [210, 257] on label "Expedite" at bounding box center [234, 249] width 62 height 17
click at [0, 0] on input "Expedite" at bounding box center [0, 0] width 0 height 0
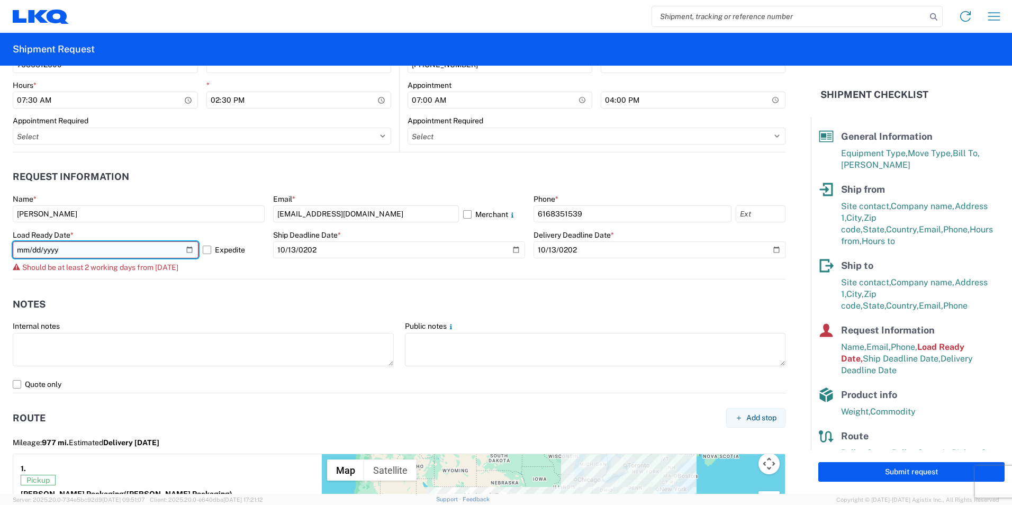
click at [187, 251] on input "[DATE]" at bounding box center [106, 249] width 186 height 17
click at [209, 251] on label "Expedite" at bounding box center [234, 249] width 62 height 17
click at [0, 0] on input "Expedite" at bounding box center [0, 0] width 0 height 0
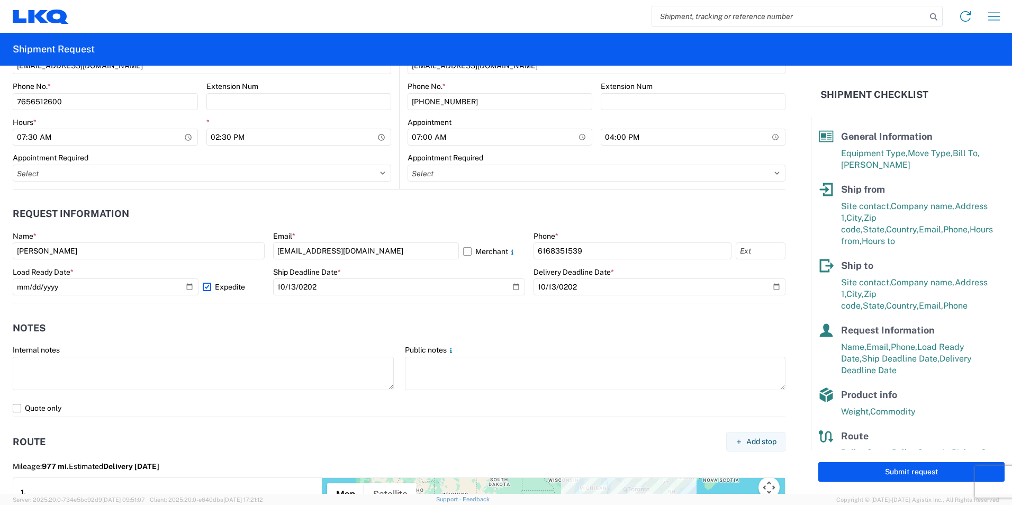
scroll to position [582, 0]
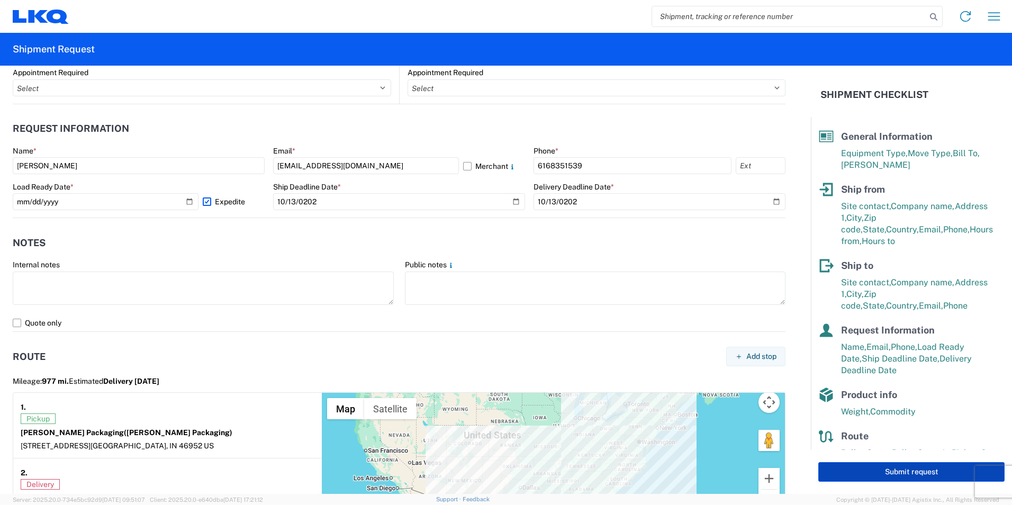
click at [868, 466] on button "Submit request" at bounding box center [911, 472] width 186 height 20
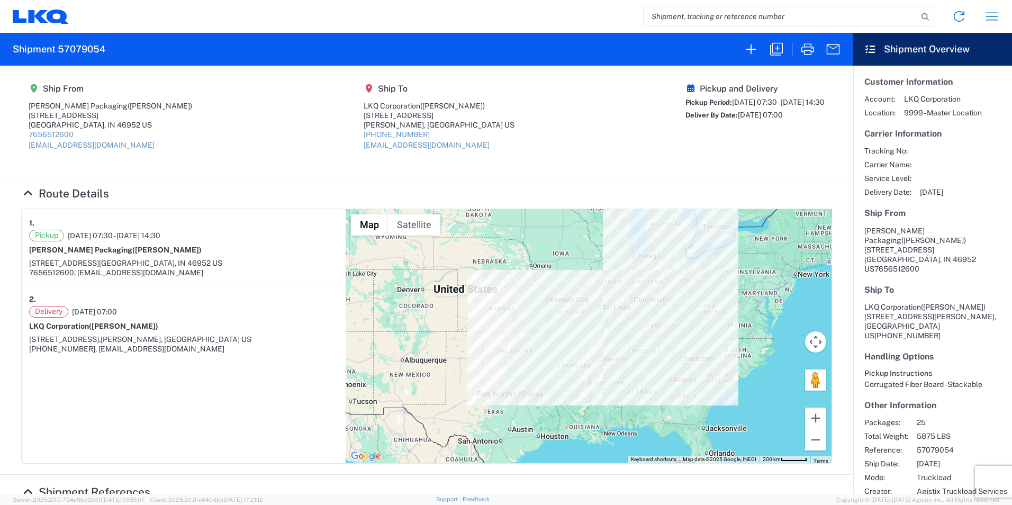
click at [807, 51] on div "Notification has been sent to LKQ TL team Shipment successfully created" at bounding box center [874, 29] width 265 height 48
click at [807, 51] on icon "button" at bounding box center [807, 49] width 17 height 17
